Goal: Task Accomplishment & Management: Manage account settings

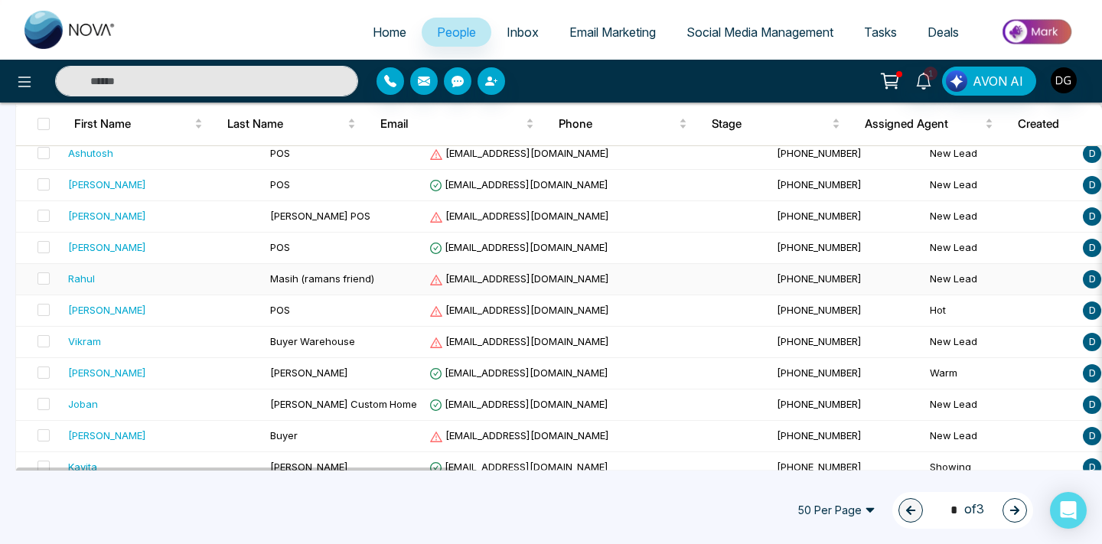
scroll to position [463, 0]
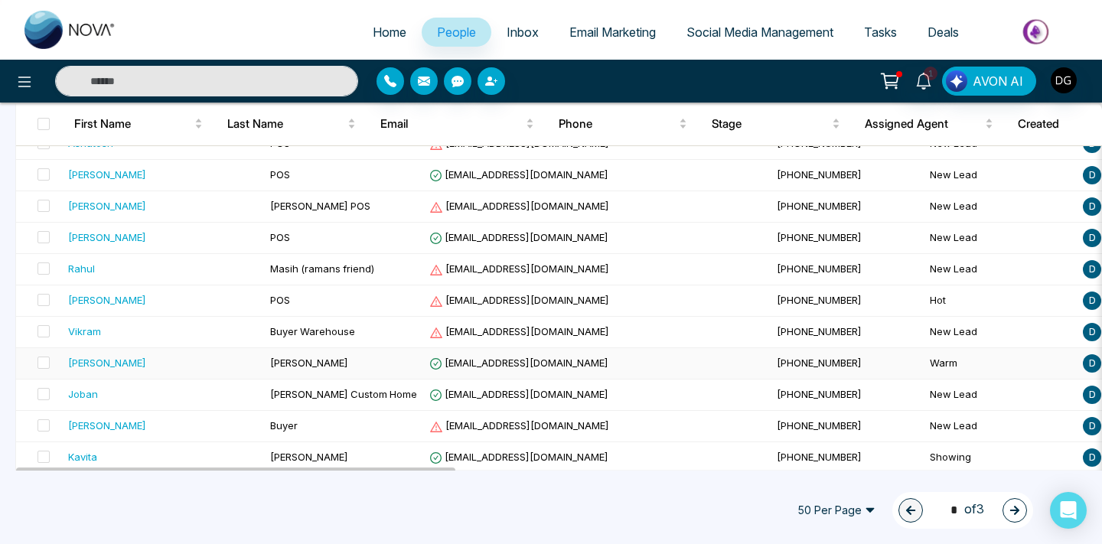
click at [179, 358] on div "[PERSON_NAME]" at bounding box center [163, 362] width 190 height 15
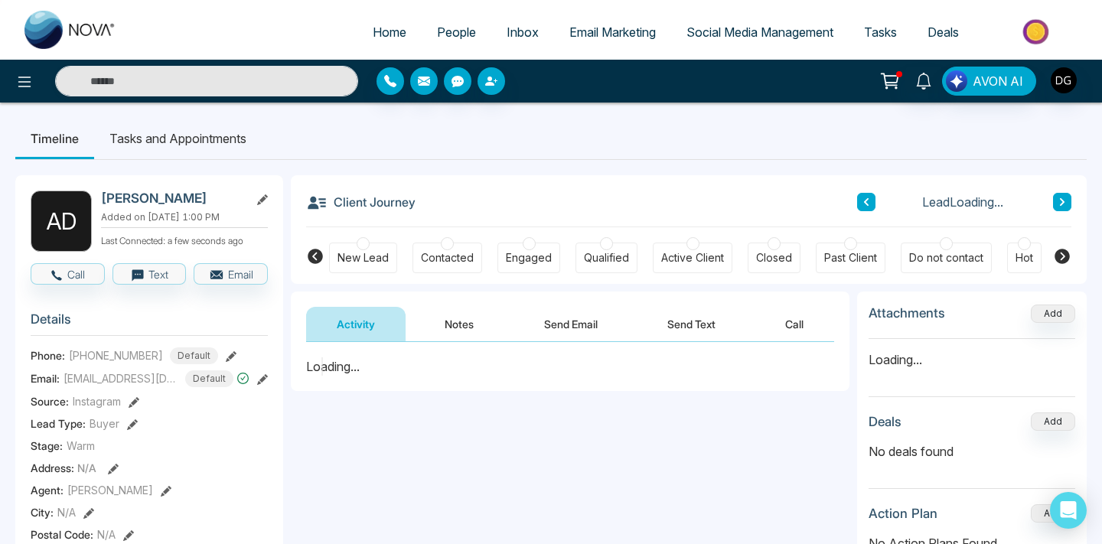
click at [457, 328] on button "Notes" at bounding box center [459, 324] width 90 height 34
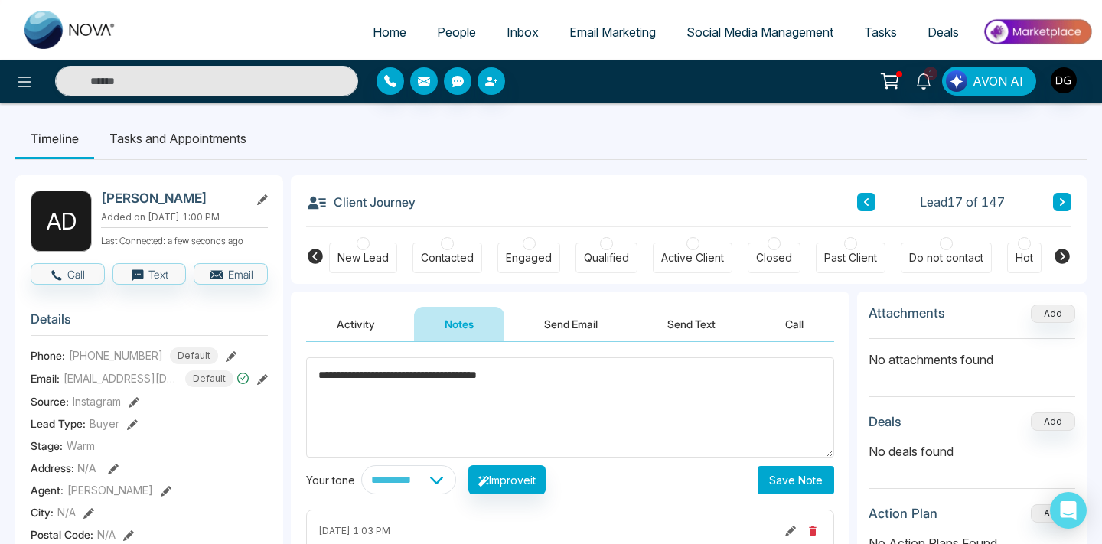
type textarea "**********"
click at [780, 479] on button "Save Note" at bounding box center [796, 480] width 77 height 28
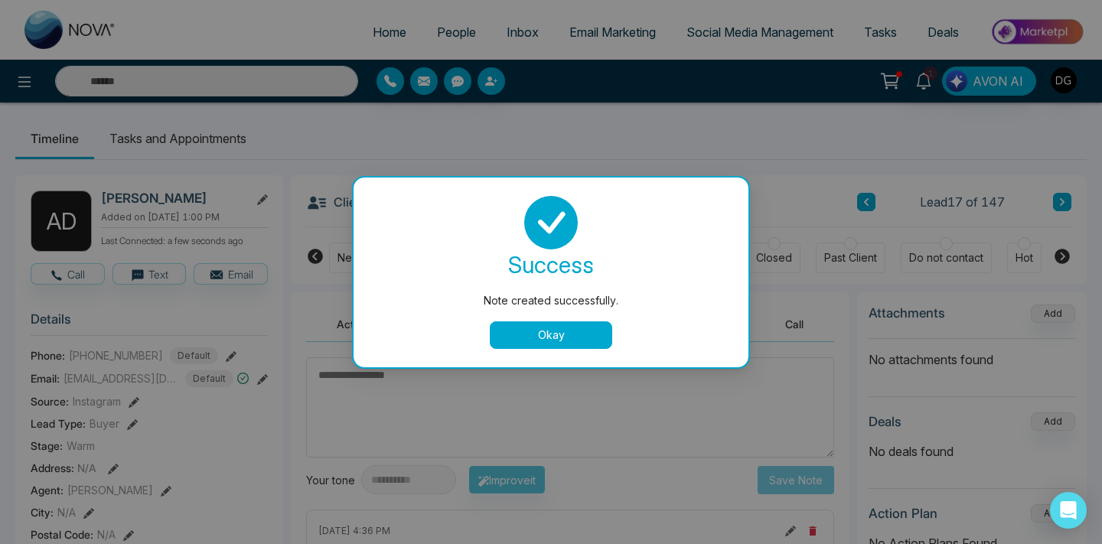
click at [584, 331] on button "Okay" at bounding box center [551, 336] width 122 height 28
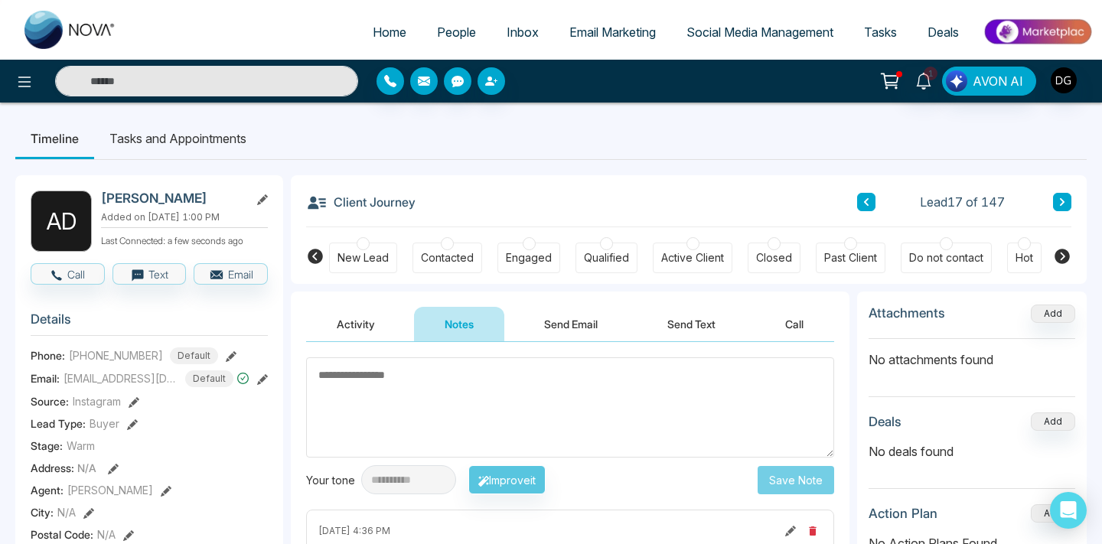
click at [442, 27] on span "People" at bounding box center [456, 31] width 39 height 15
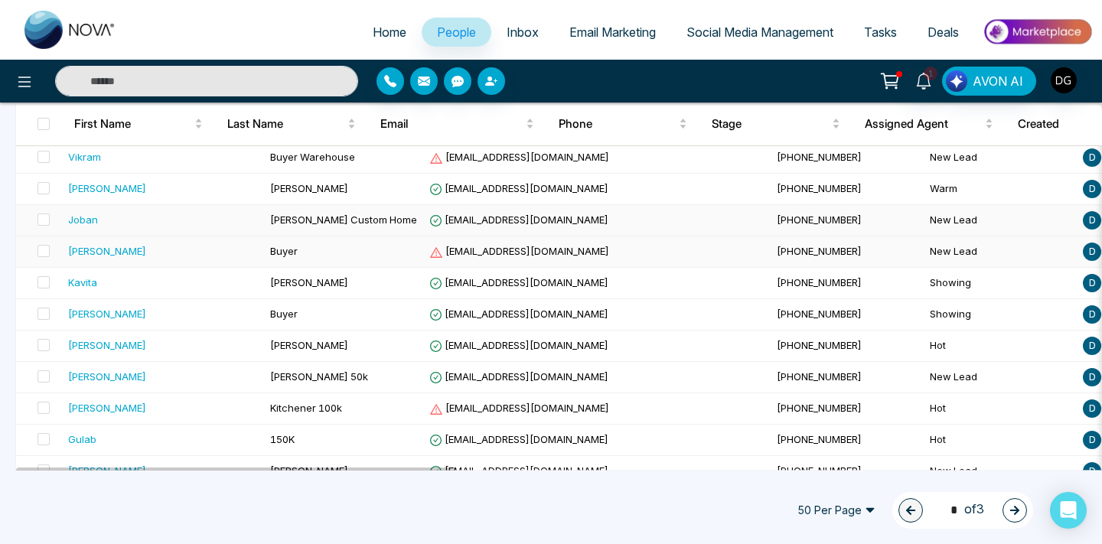
scroll to position [644, 0]
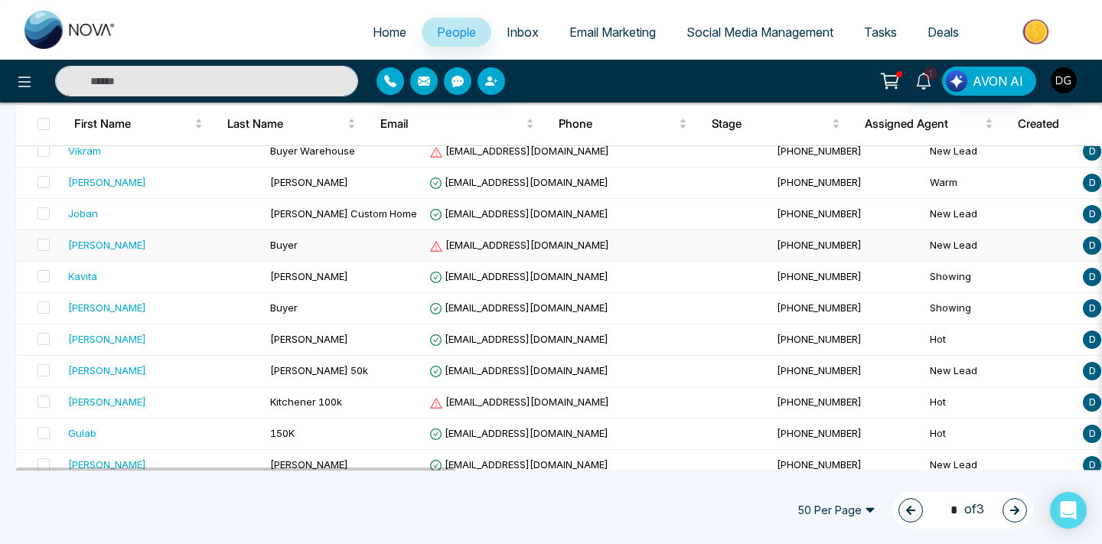
click at [270, 245] on span "Buyer" at bounding box center [284, 245] width 28 height 12
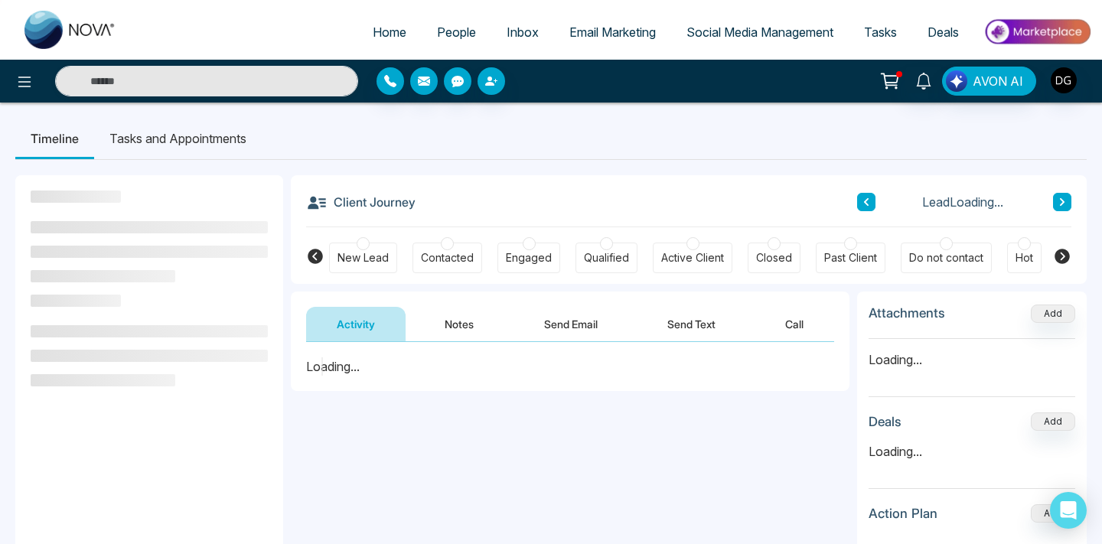
click at [457, 326] on button "Notes" at bounding box center [459, 324] width 90 height 34
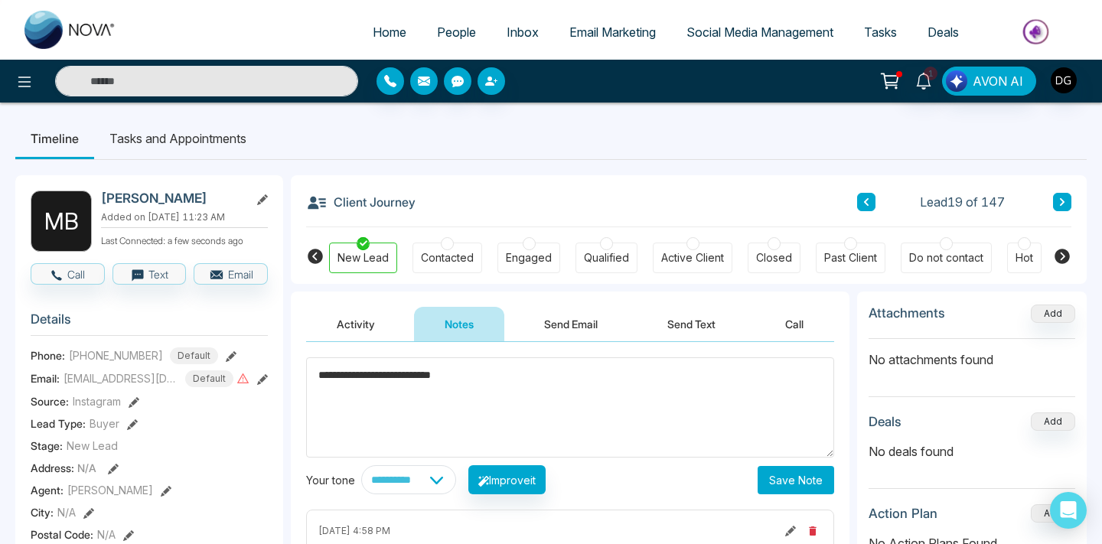
type textarea "**********"
click at [765, 470] on button "Save Note" at bounding box center [796, 480] width 77 height 28
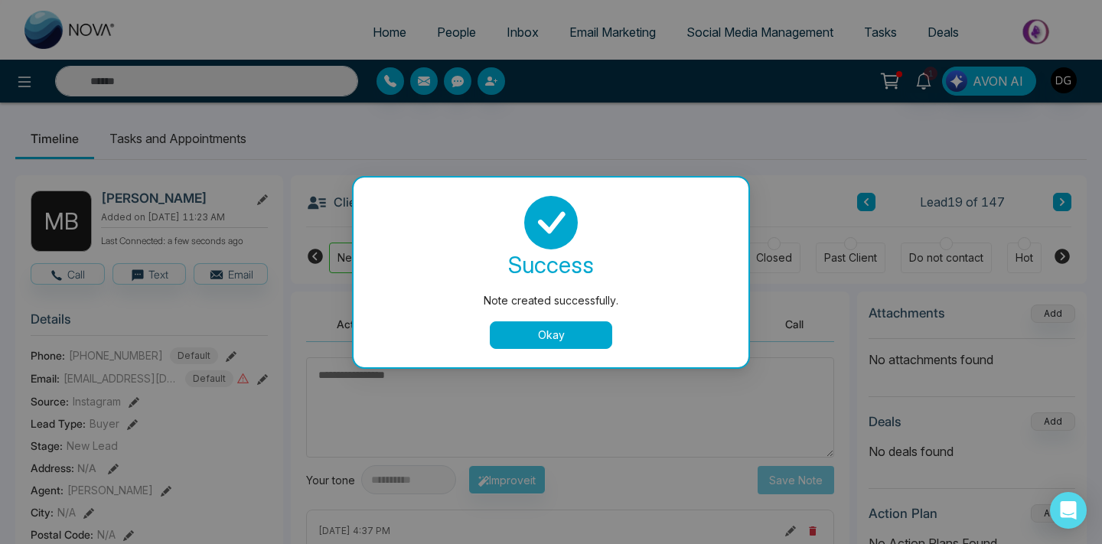
click at [560, 334] on button "Okay" at bounding box center [551, 336] width 122 height 28
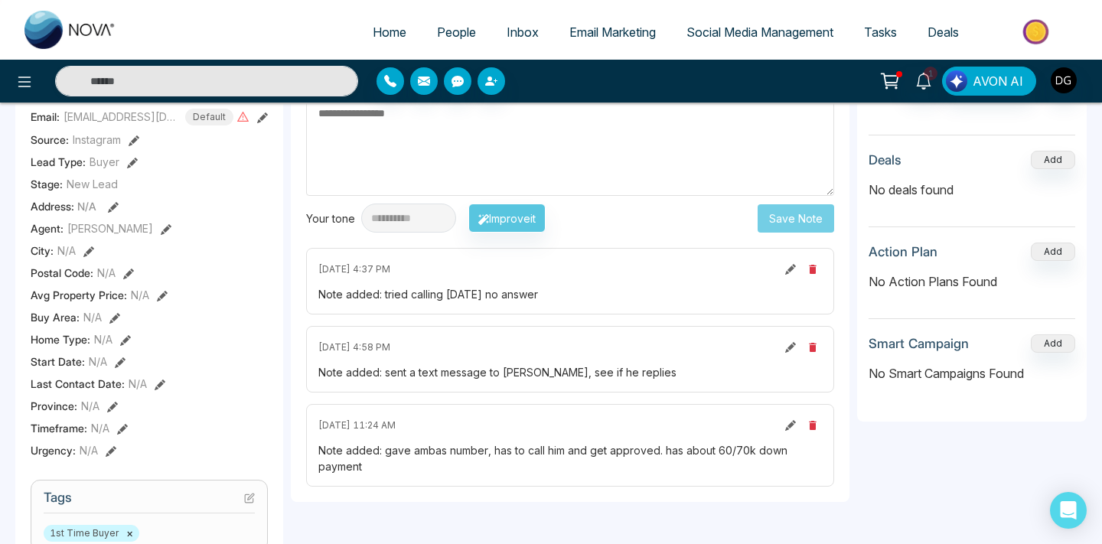
scroll to position [263, 0]
click at [453, 31] on span "People" at bounding box center [456, 31] width 39 height 15
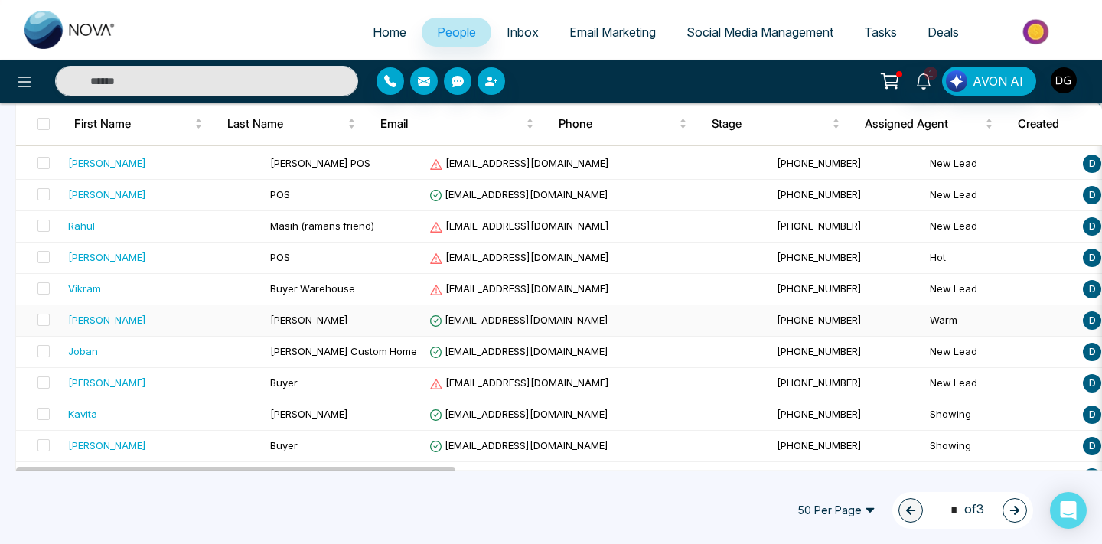
scroll to position [525, 0]
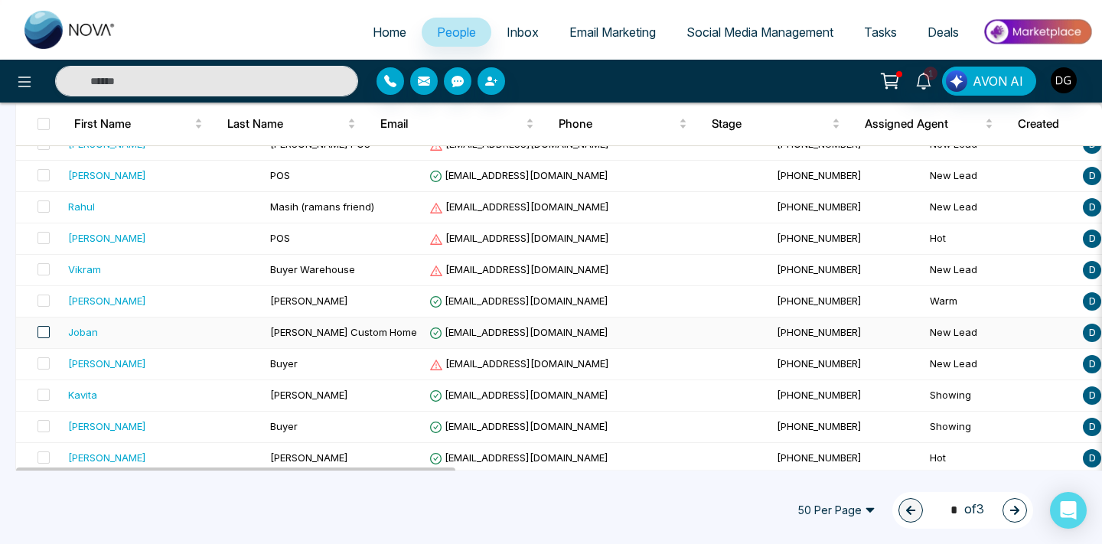
click at [47, 333] on span at bounding box center [44, 332] width 12 height 12
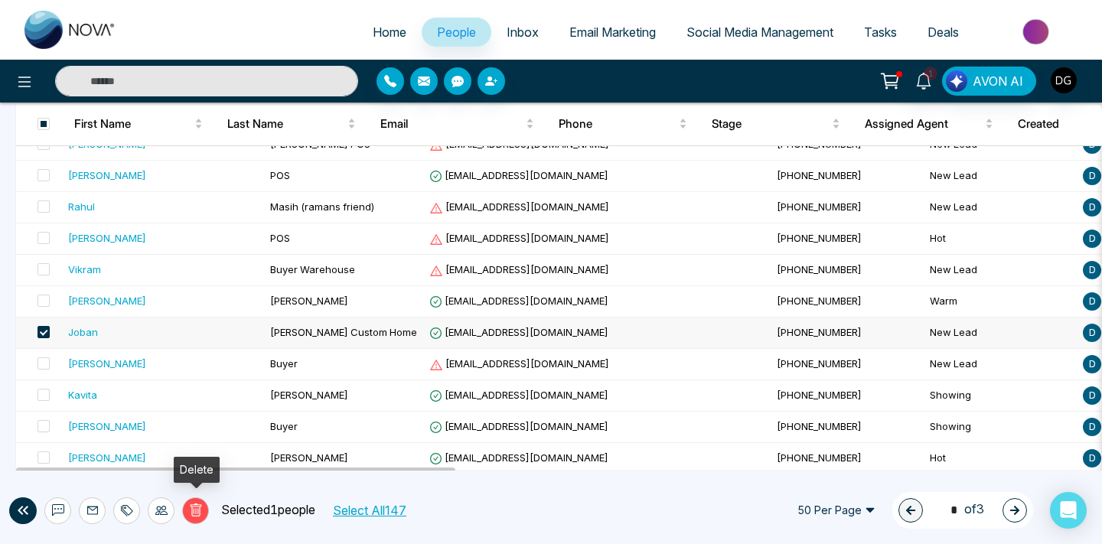
click at [198, 511] on icon at bounding box center [196, 511] width 14 height 14
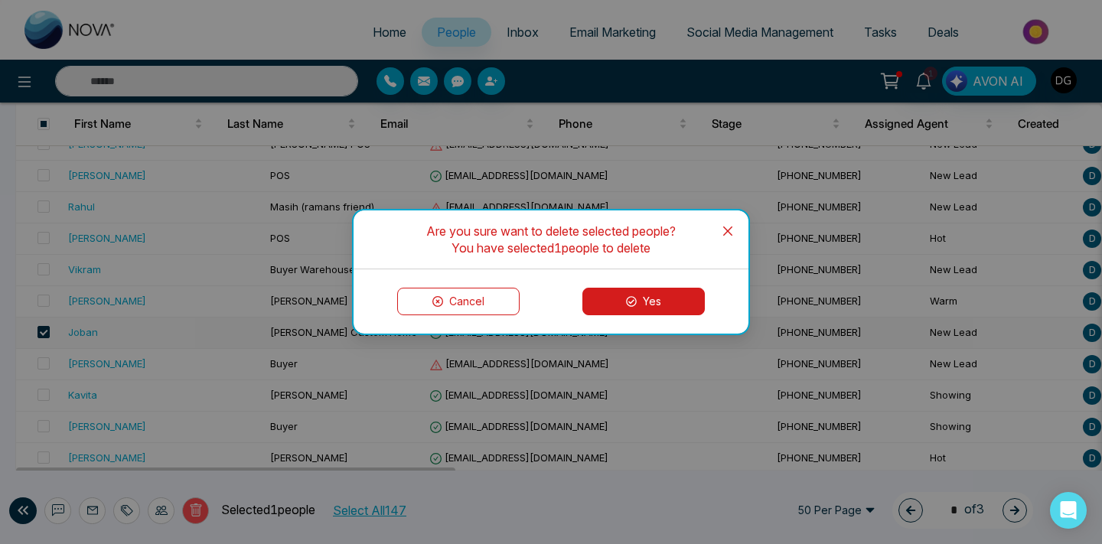
click at [638, 299] on button "Yes" at bounding box center [644, 302] width 122 height 28
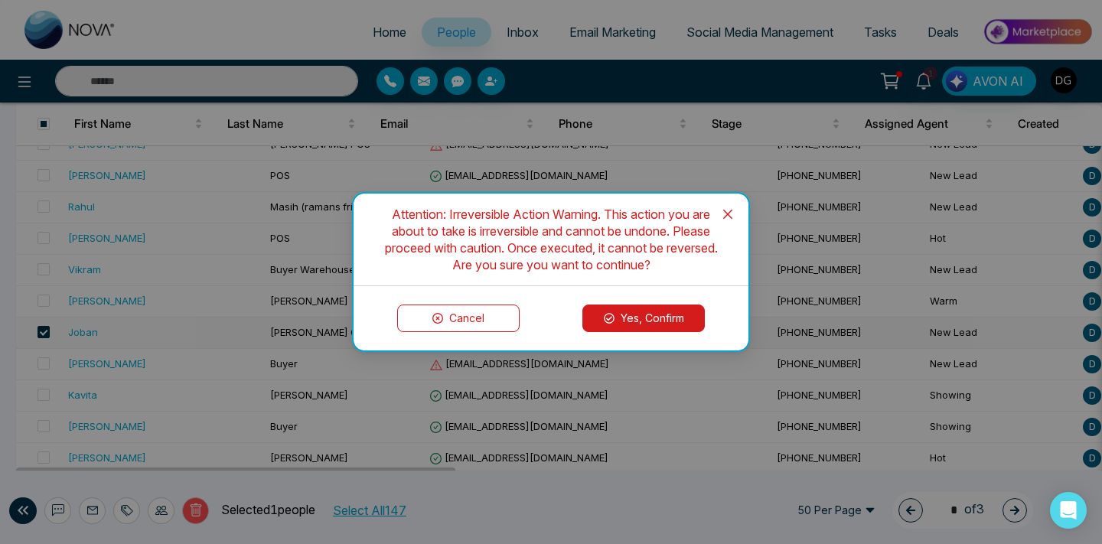
click at [637, 312] on button "Yes, Confirm" at bounding box center [644, 319] width 122 height 28
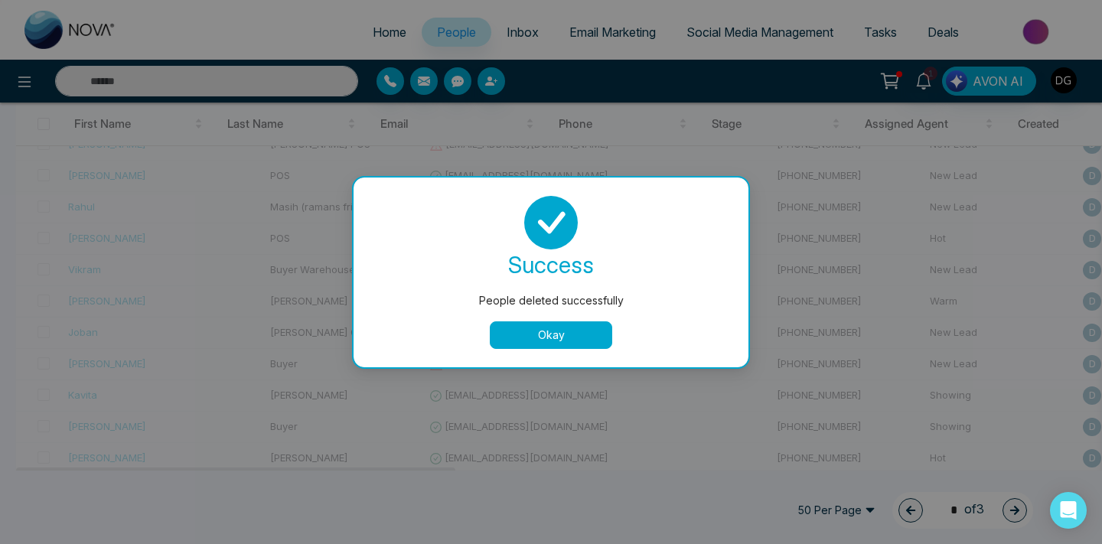
click at [535, 329] on button "Okay" at bounding box center [551, 336] width 122 height 28
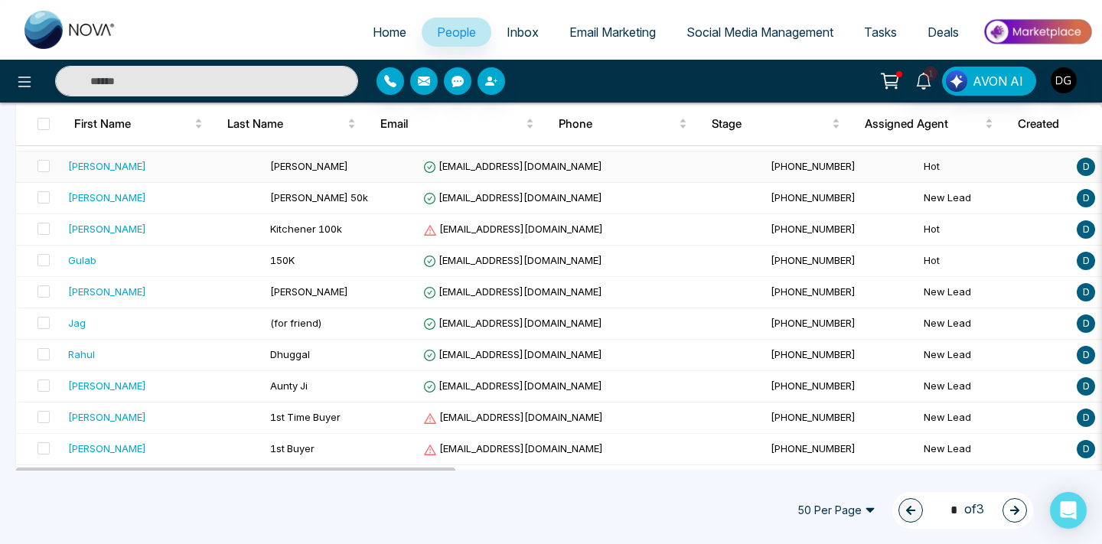
scroll to position [790, 0]
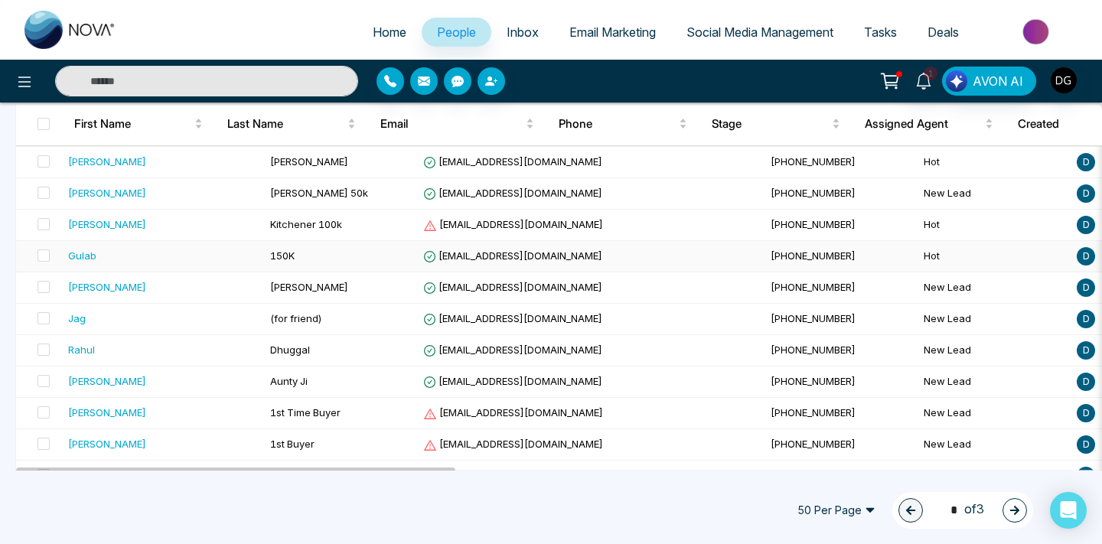
click at [212, 260] on td "Gulab" at bounding box center [163, 256] width 202 height 31
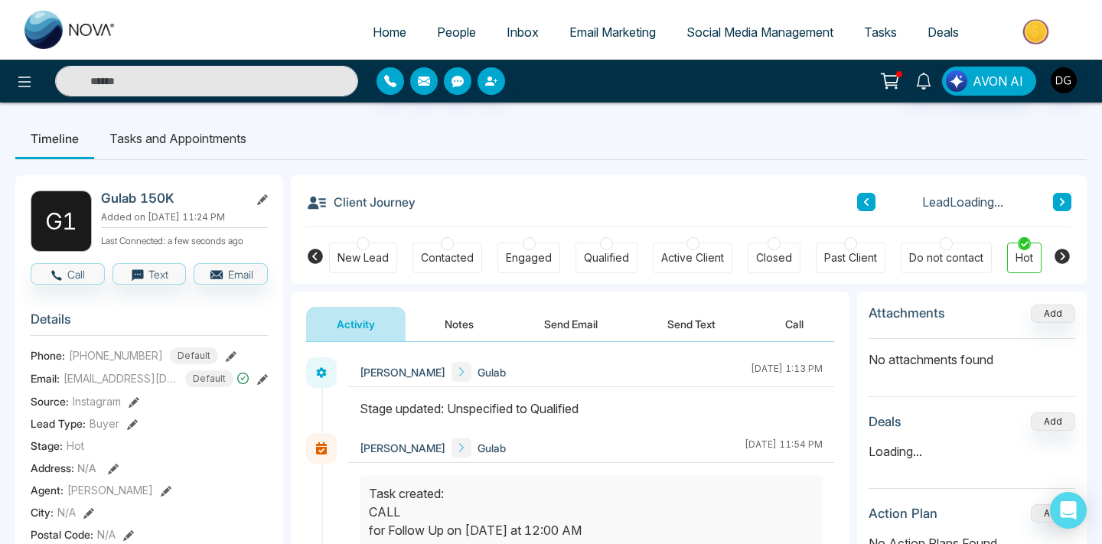
click at [466, 331] on button "Notes" at bounding box center [459, 324] width 90 height 34
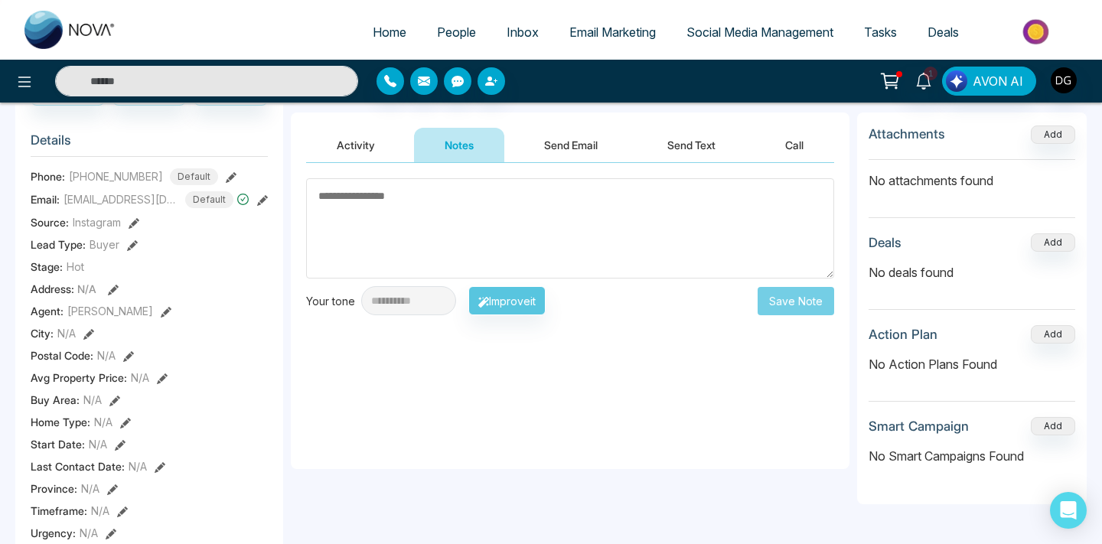
scroll to position [190, 0]
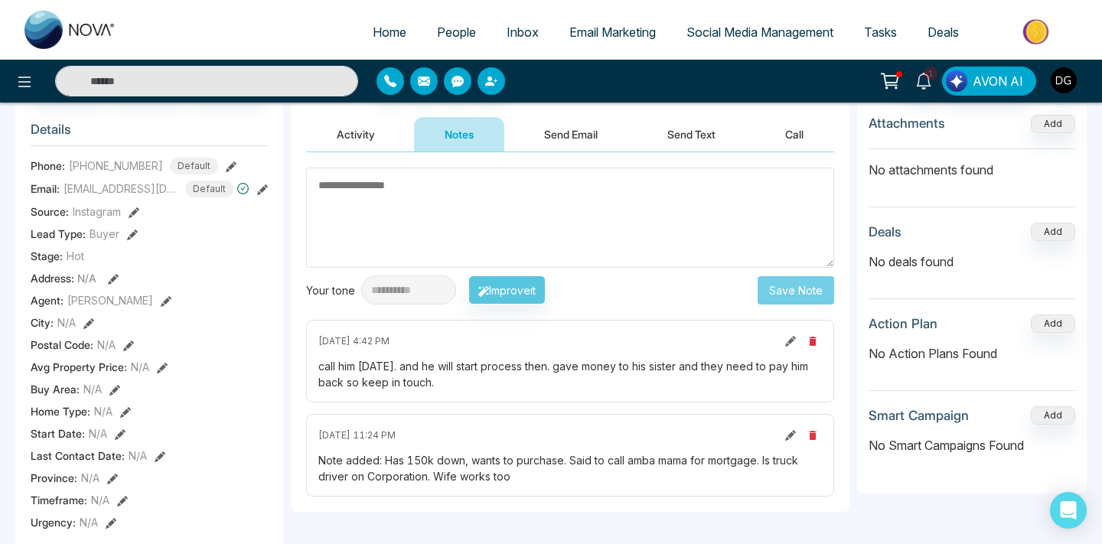
click at [450, 37] on span "People" at bounding box center [456, 31] width 39 height 15
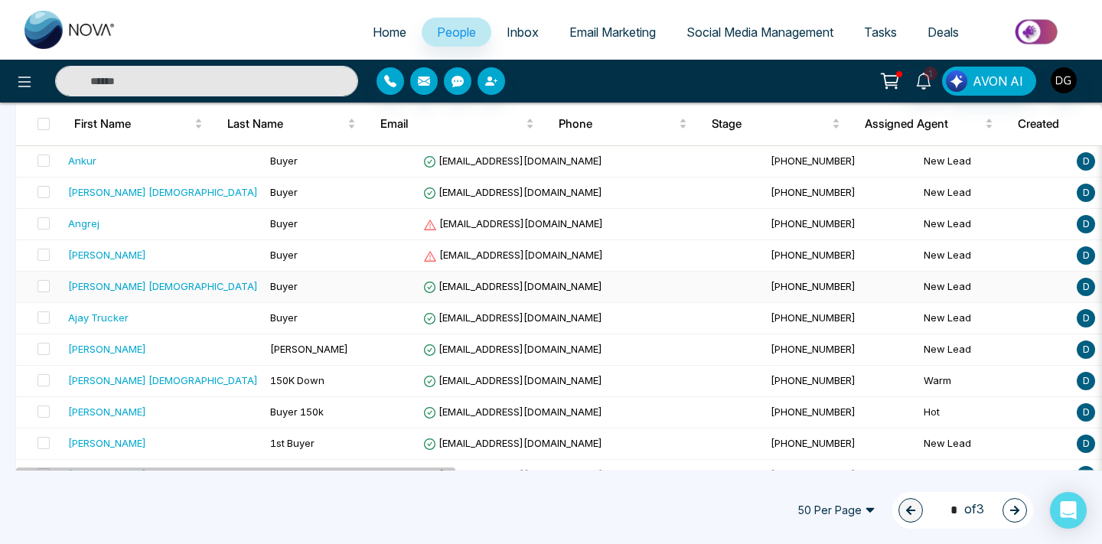
scroll to position [1412, 0]
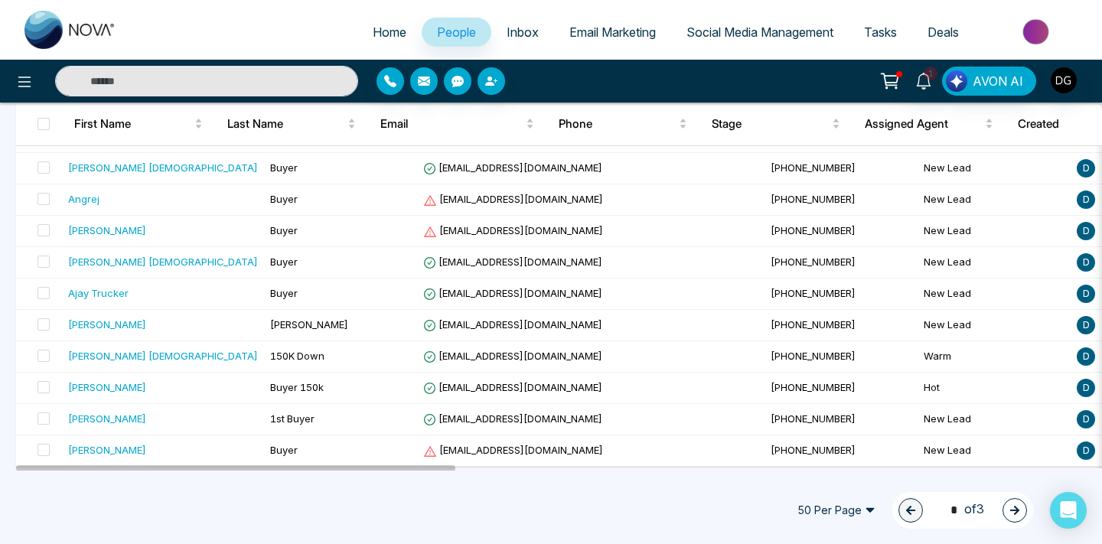
click at [1016, 512] on icon "button" at bounding box center [1015, 510] width 11 height 11
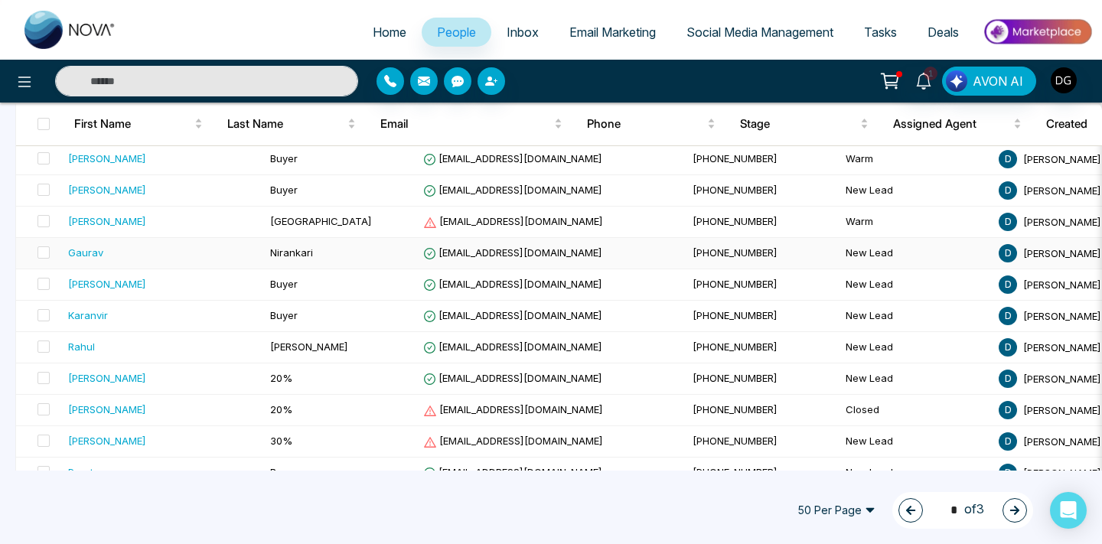
scroll to position [534, 0]
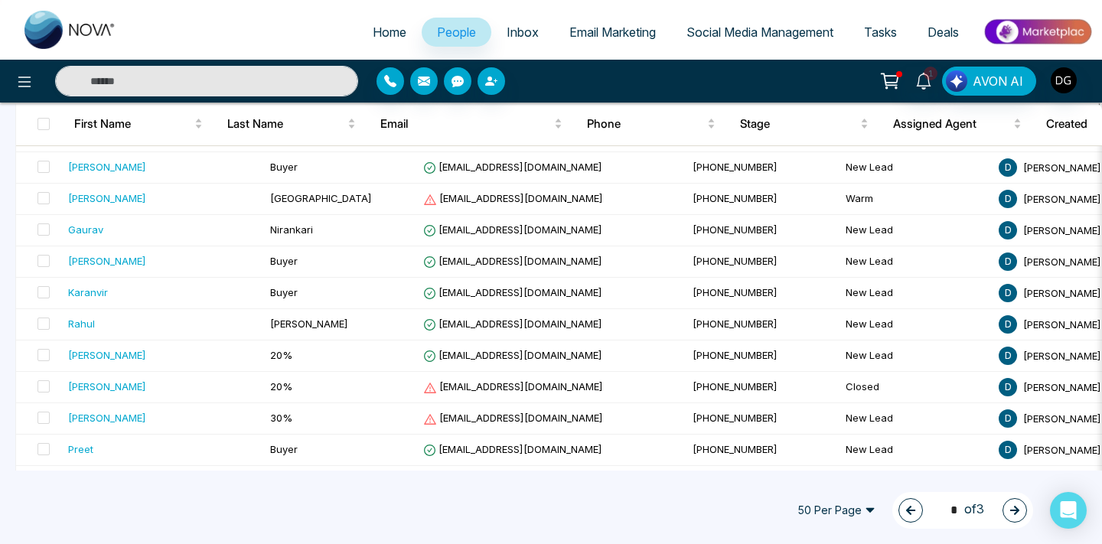
click at [1014, 507] on icon "button" at bounding box center [1015, 510] width 11 height 11
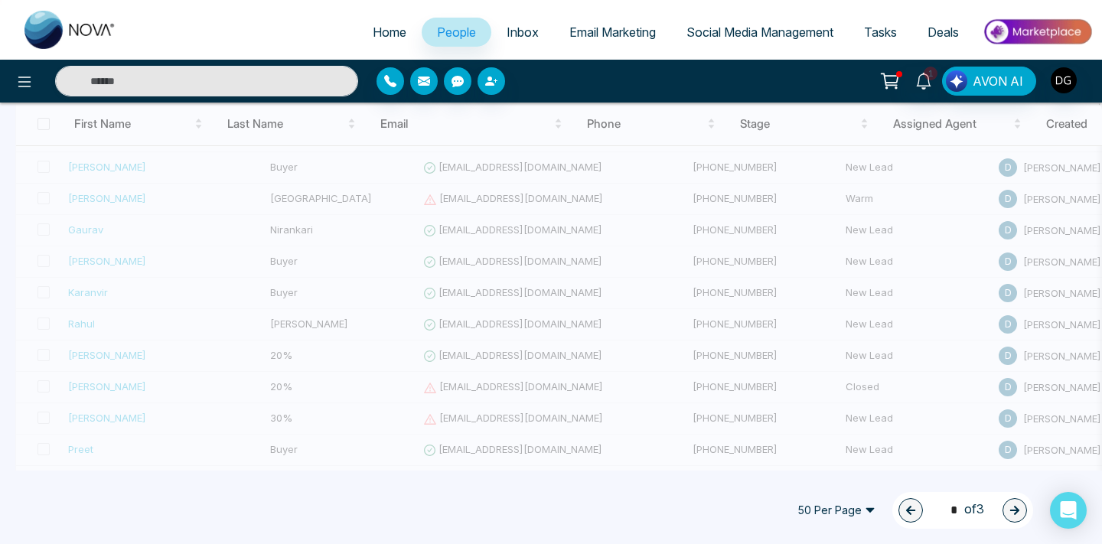
type input "*"
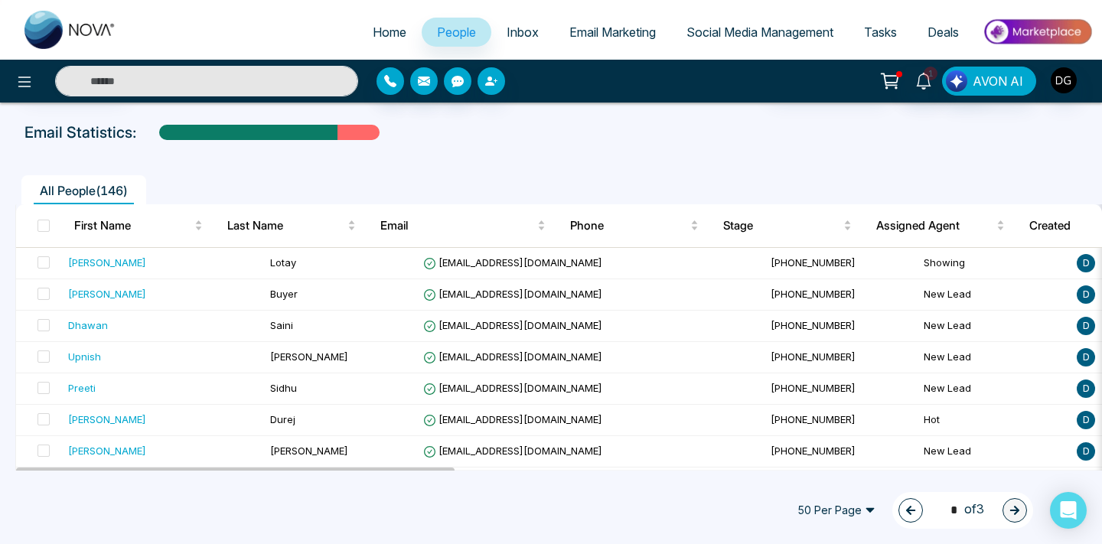
scroll to position [0, 0]
